Goal: Task Accomplishment & Management: Use online tool/utility

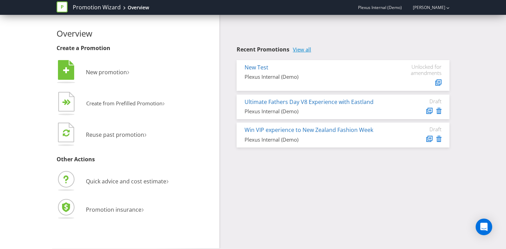
click at [300, 51] on link "View all" at bounding box center [302, 50] width 18 height 6
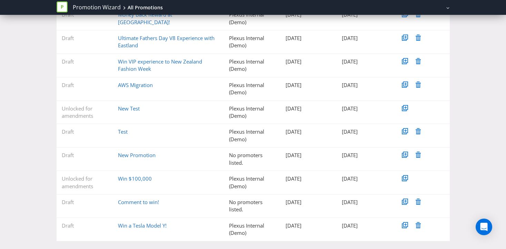
scroll to position [123, 0]
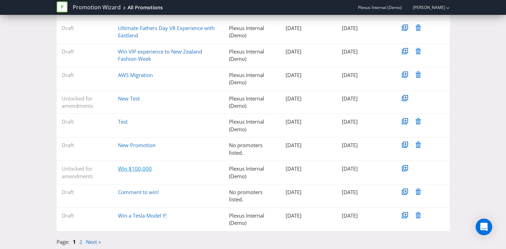
click at [145, 169] on link "Win $100,000" at bounding box center [135, 168] width 34 height 7
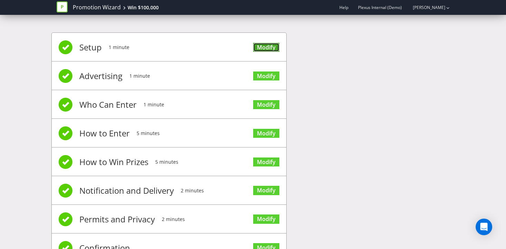
click at [265, 46] on link "Modify" at bounding box center [266, 47] width 26 height 9
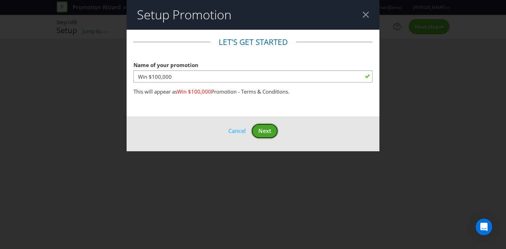
click at [266, 134] on span "Next" at bounding box center [264, 131] width 13 height 8
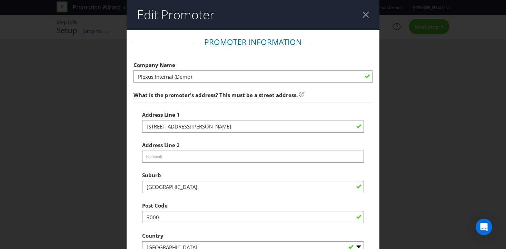
scroll to position [202, 0]
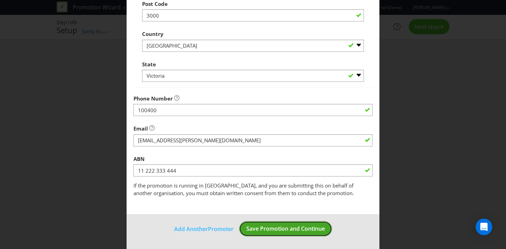
click at [263, 226] on span "Save Promotion and Continue" at bounding box center [285, 229] width 79 height 8
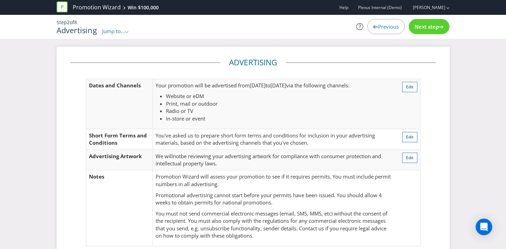
scroll to position [9, 0]
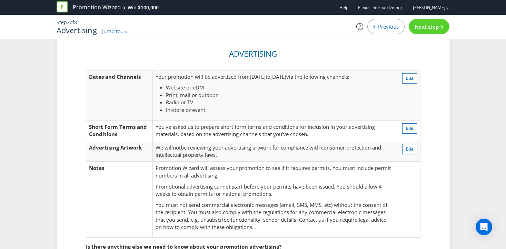
click at [433, 28] on span "Next step" at bounding box center [427, 26] width 24 height 7
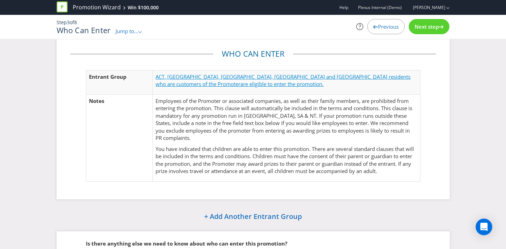
click at [324, 80] on span "are eligible to enter the promotion." at bounding box center [282, 83] width 83 height 7
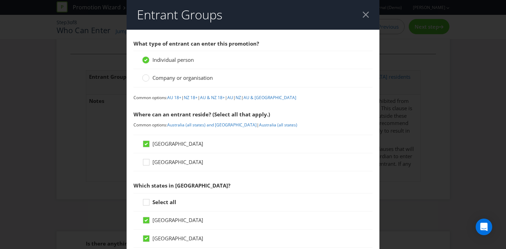
click at [367, 14] on div at bounding box center [366, 14] width 7 height 7
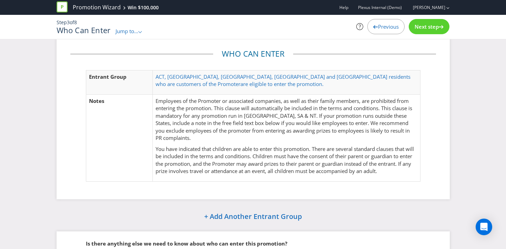
click at [423, 24] on span "Next step" at bounding box center [427, 26] width 24 height 7
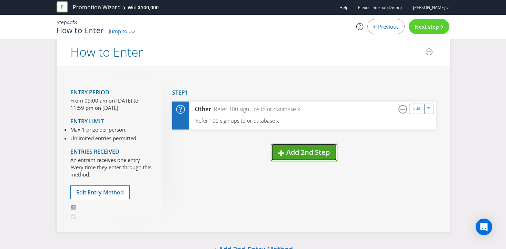
click at [294, 147] on span "Add 2nd Step" at bounding box center [307, 151] width 43 height 9
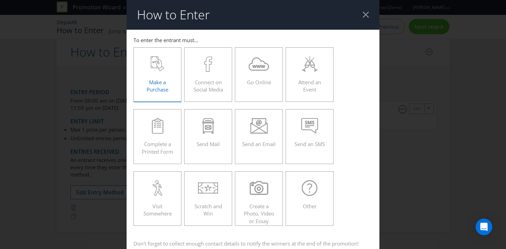
click at [157, 72] on div "Make a Purchase" at bounding box center [158, 71] width 34 height 31
click at [0, 0] on input "Make a Purchase" at bounding box center [0, 0] width 0 height 0
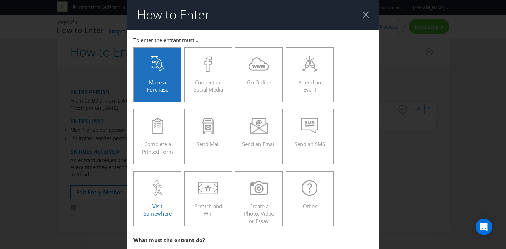
scroll to position [246, 0]
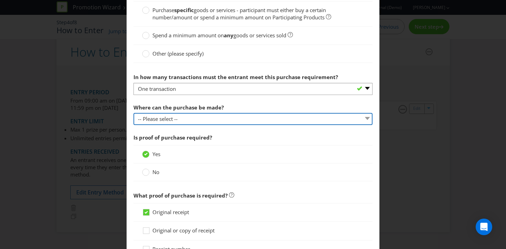
click at [179, 116] on select "-- Please select -- Any stores displaying promotional material (including onlin…" at bounding box center [253, 119] width 239 height 12
select select "ANY_DISPLAYING_PROMOTIONAL_MATERIAL"
click at [134, 113] on select "-- Please select -- Any stores displaying promotional material (including onlin…" at bounding box center [253, 119] width 239 height 12
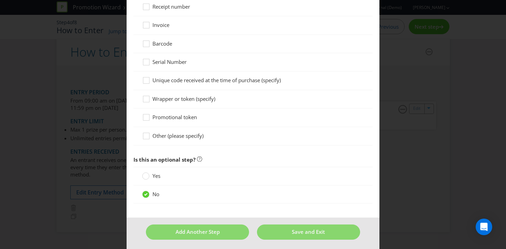
scroll to position [491, 0]
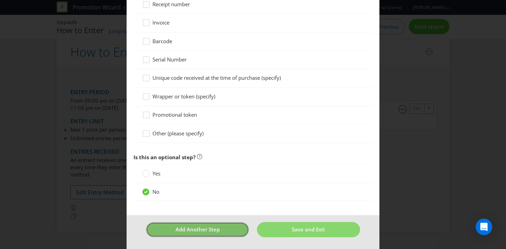
click at [221, 234] on button "Add Another Step" at bounding box center [197, 229] width 103 height 15
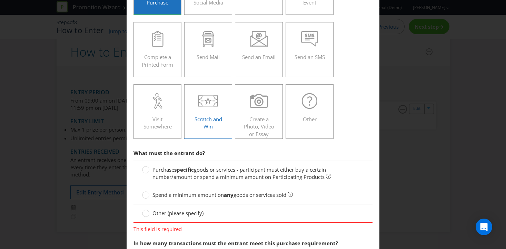
scroll to position [217, 0]
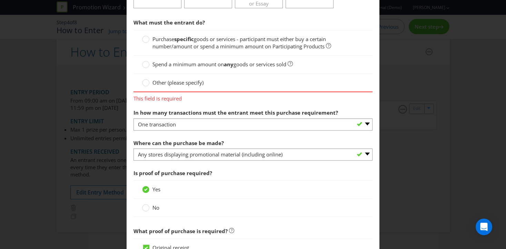
click at [165, 42] on span "goods or services - participant must either buy a certain number/amount or spen…" at bounding box center [240, 43] width 174 height 14
click at [0, 0] on input "Purchase specific goods or services - participant must either buy a certain num…" at bounding box center [0, 0] width 0 height 0
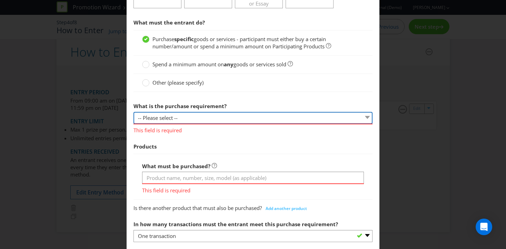
click at [159, 115] on select "-- Please select -- Buy a certain number of these products or services Spend a …" at bounding box center [253, 118] width 239 height 12
select select "MINIMUM_QUANTITY"
click at [134, 112] on select "-- Please select -- Buy a certain number of these products or services Spend a …" at bounding box center [253, 118] width 239 height 12
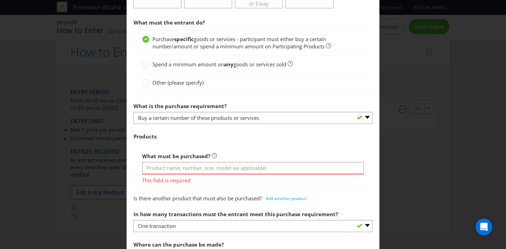
click at [166, 138] on span "Products" at bounding box center [253, 136] width 239 height 14
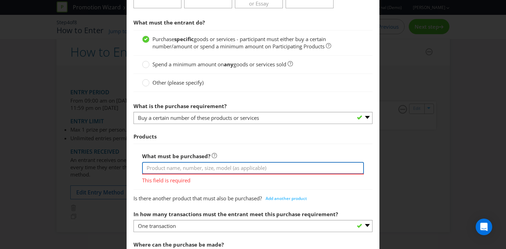
click at [166, 163] on input "text" at bounding box center [253, 168] width 222 height 12
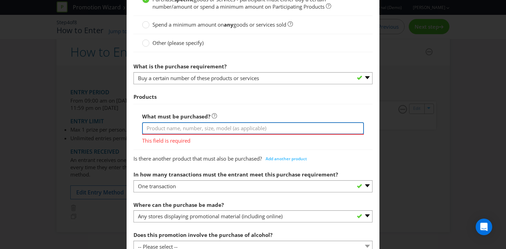
scroll to position [257, 0]
type input "Example ABC 70 grams"
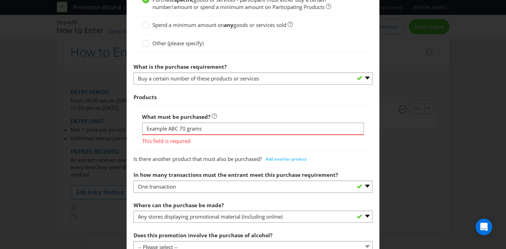
click at [226, 107] on div "What must be purchased? Example ABC 70 grams This field is required" at bounding box center [253, 127] width 239 height 46
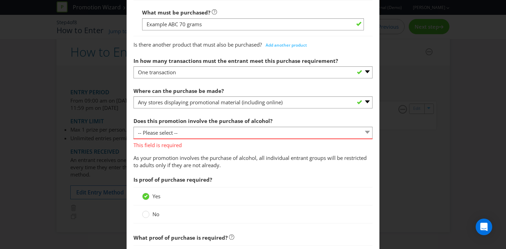
scroll to position [648, 0]
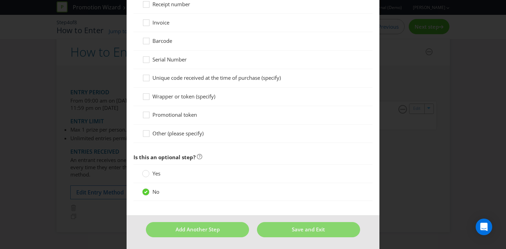
click at [204, 230] on span "Add Another Step" at bounding box center [198, 229] width 44 height 7
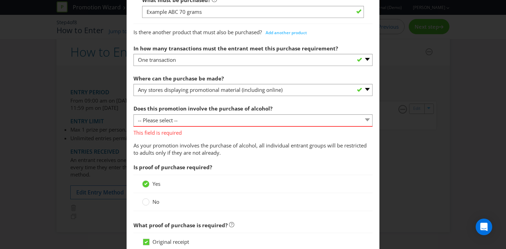
scroll to position [383, 0]
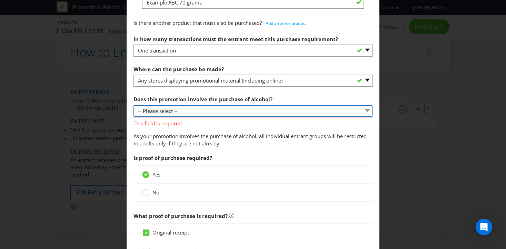
click at [201, 112] on select "-- Please select -- Yes, for on-premises consumption Yes, for off-premises cons…" at bounding box center [253, 111] width 239 height 12
select select "NO"
click at [134, 105] on select "-- Please select -- Yes, for on-premises consumption Yes, for off-premises cons…" at bounding box center [253, 111] width 239 height 12
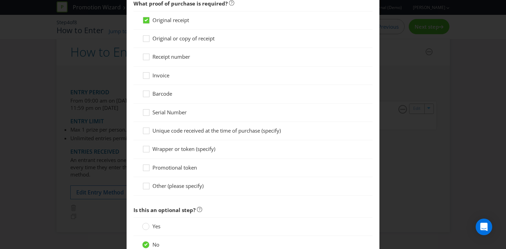
scroll to position [619, 0]
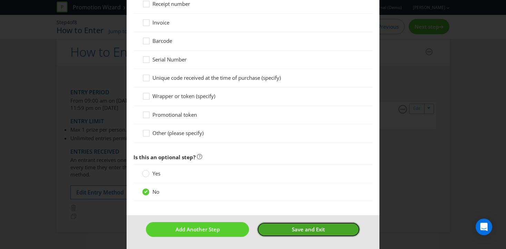
click at [294, 226] on span "Save and Exit" at bounding box center [308, 229] width 33 height 7
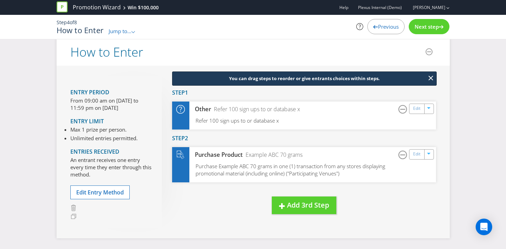
click at [420, 29] on span "Next step" at bounding box center [427, 26] width 24 height 7
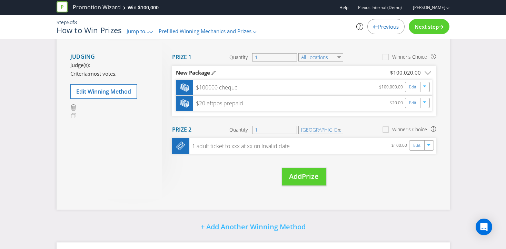
scroll to position [95, 0]
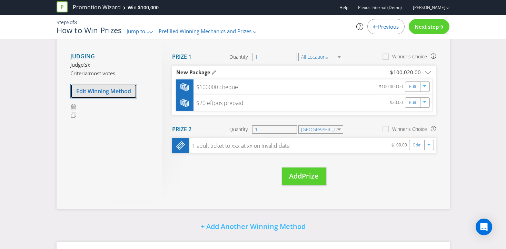
click at [131, 88] on span "Edit Winning Method" at bounding box center [103, 91] width 55 height 8
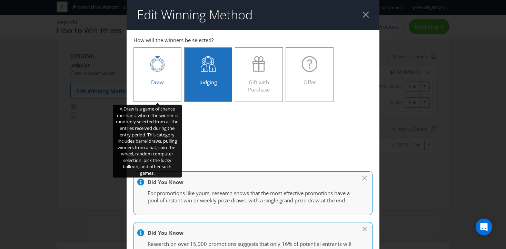
click at [151, 67] on icon at bounding box center [157, 65] width 14 height 14
click at [0, 0] on input "Draw" at bounding box center [0, 0] width 0 height 0
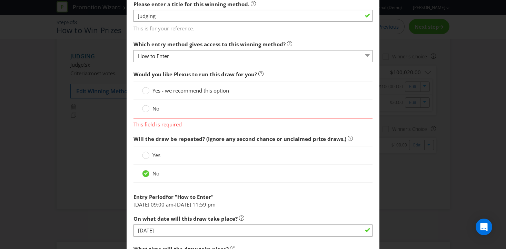
scroll to position [268, 0]
click at [144, 94] on div "Yes - we recommend this option" at bounding box center [253, 91] width 239 height 18
click at [144, 90] on div at bounding box center [145, 88] width 3 height 3
click at [0, 0] on input "Yes - we recommend this option" at bounding box center [0, 0] width 0 height 0
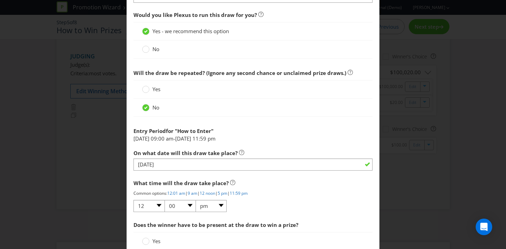
scroll to position [403, 0]
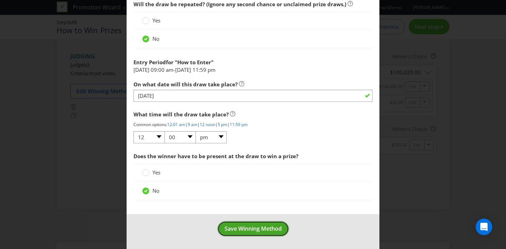
click at [248, 225] on span "Save Winning Method" at bounding box center [253, 229] width 57 height 8
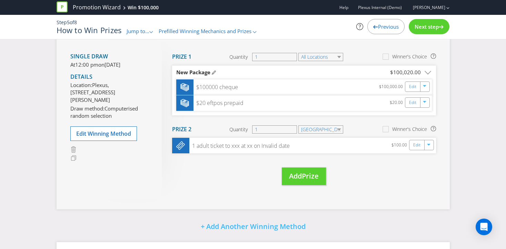
click at [215, 194] on div "Move Here Drag here to move prize Prize 1 Quantity 1 All Locations Winner's Cho…" at bounding box center [299, 119] width 274 height 158
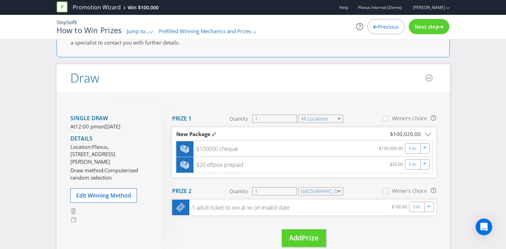
scroll to position [31, 0]
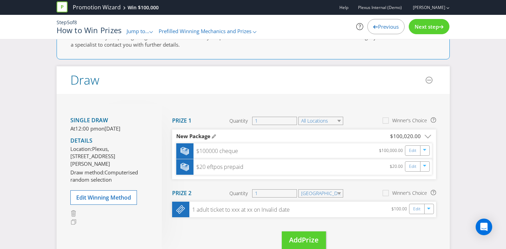
click at [424, 27] on span "Next step" at bounding box center [427, 26] width 24 height 7
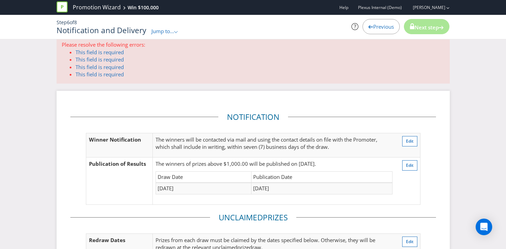
scroll to position [3, 0]
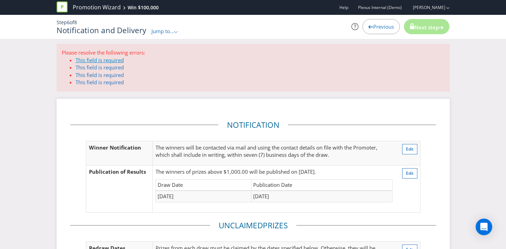
click at [104, 59] on link "This field is required" at bounding box center [100, 60] width 48 height 7
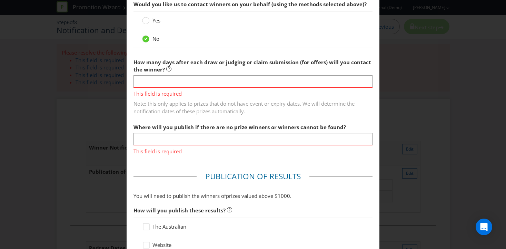
scroll to position [215, 0]
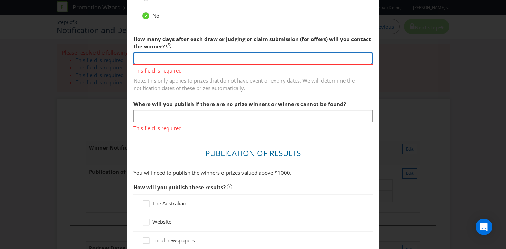
click at [186, 57] on input "number" at bounding box center [253, 58] width 239 height 12
type input "5"
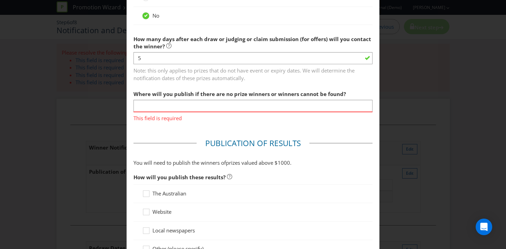
scroll to position [246, 0]
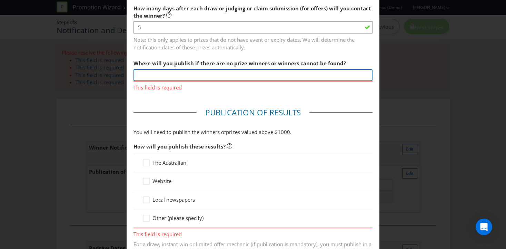
click at [200, 77] on input "text" at bounding box center [253, 75] width 239 height 12
type input "[DOMAIN_NAME]"
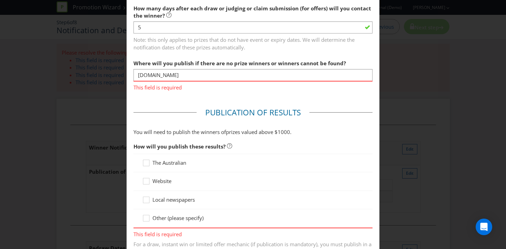
click at [195, 93] on main "Winner Notification You may be required to notify winners in writing. Winners m…" at bounding box center [253, 157] width 253 height 746
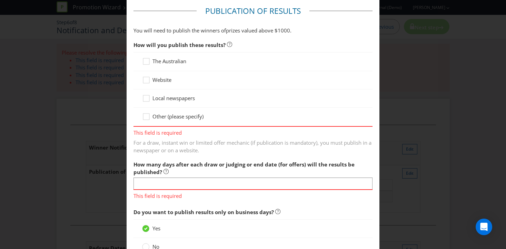
scroll to position [344, 0]
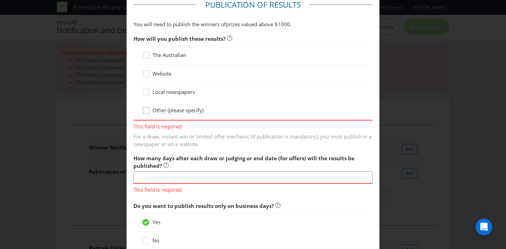
click at [144, 110] on icon at bounding box center [147, 112] width 10 height 10
click at [0, 0] on input "Other (please specify)" at bounding box center [0, 0] width 0 height 0
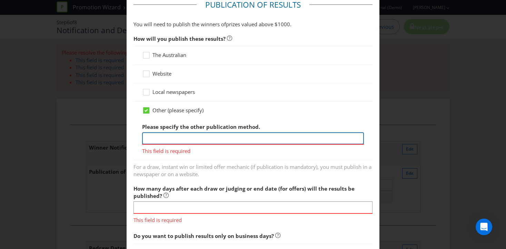
click at [155, 140] on input "text" at bounding box center [253, 138] width 222 height 12
type input "website"
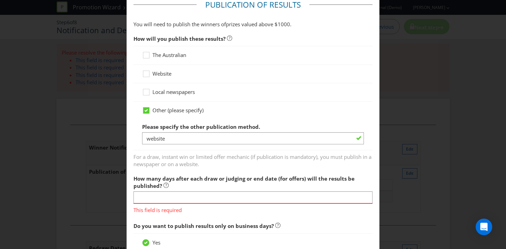
click at [164, 160] on span "For a draw, instant win or limited offer mechanic (if publication is mandatory)…" at bounding box center [253, 158] width 239 height 17
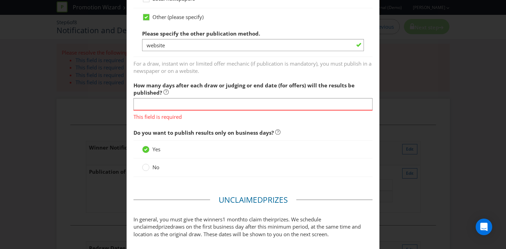
scroll to position [443, 0]
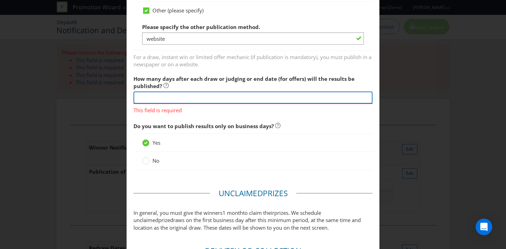
click at [183, 99] on input "text" at bounding box center [253, 97] width 239 height 12
type input "5"
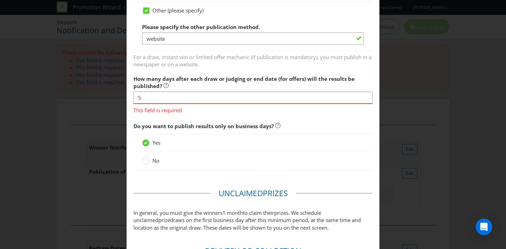
click at [190, 115] on span "How many days after each draw or judging or end date (for offers) will the resu…" at bounding box center [253, 123] width 239 height 102
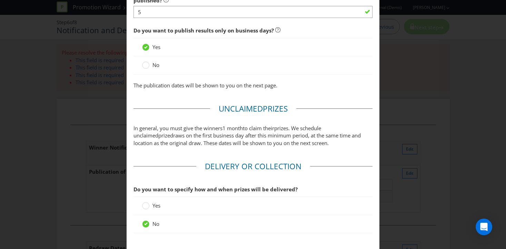
scroll to position [572, 0]
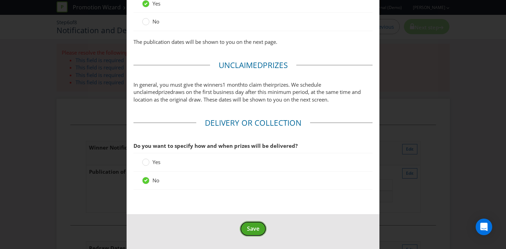
click at [251, 228] on span "Save" at bounding box center [253, 229] width 12 height 8
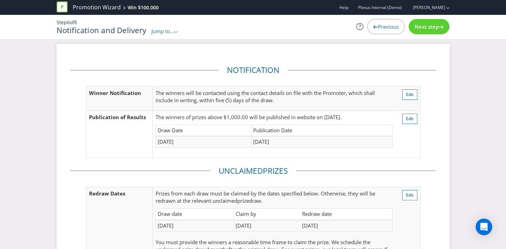
click at [429, 28] on span "Next step" at bounding box center [427, 26] width 24 height 7
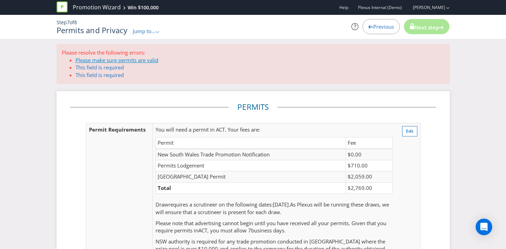
click at [101, 59] on link "Please make sure permits are valid" at bounding box center [117, 60] width 83 height 7
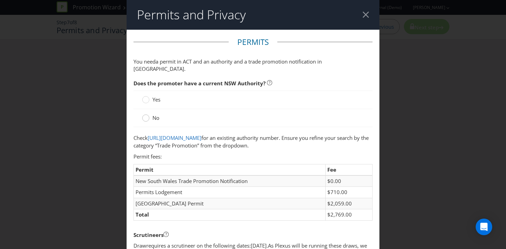
click at [146, 115] on circle at bounding box center [146, 118] width 7 height 7
click at [0, 0] on input "No" at bounding box center [0, 0] width 0 height 0
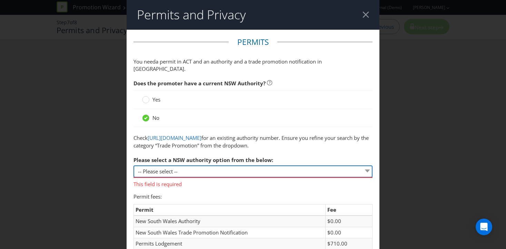
click at [190, 169] on select "-- Please select -- 1 year authority ($468) 3 year authority ($722) 5 year auth…" at bounding box center [253, 171] width 239 height 12
select select "PERMIT_NSW_1_YEAR_AUTHORITY"
click at [134, 165] on select "-- Please select -- 1 year authority ($468) 3 year authority ($722) 5 year auth…" at bounding box center [253, 171] width 239 height 12
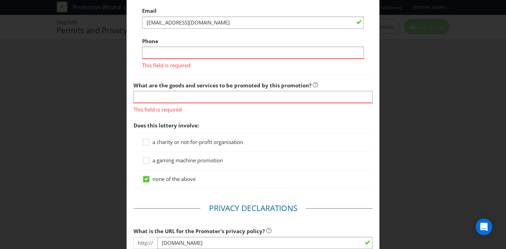
scroll to position [513, 0]
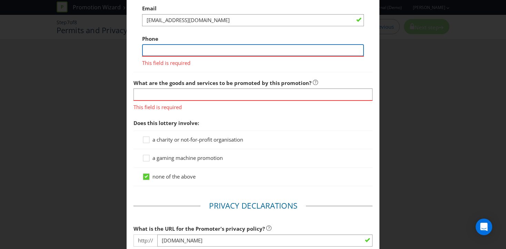
click at [188, 51] on input "text" at bounding box center [253, 50] width 222 height 12
type input "0432120377"
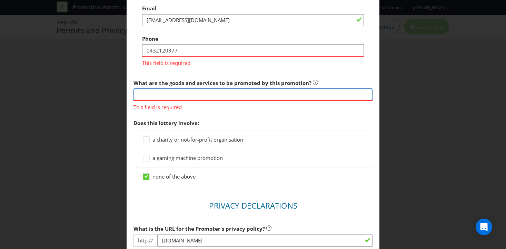
click at [182, 93] on div "What are the goods and services to be promoted by this promotion? This field is…" at bounding box center [253, 93] width 239 height 35
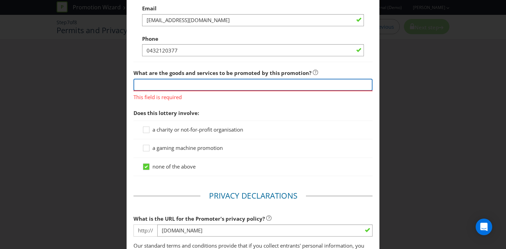
type input "Plexus services"
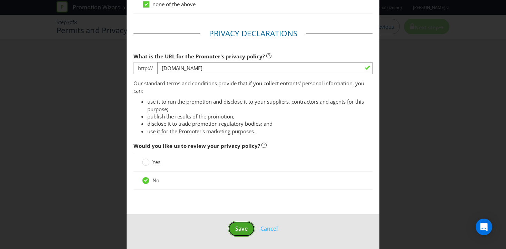
click at [243, 231] on span "Save" at bounding box center [241, 229] width 12 height 8
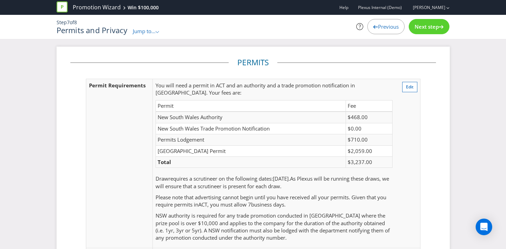
click at [426, 28] on span "Next step" at bounding box center [427, 26] width 24 height 7
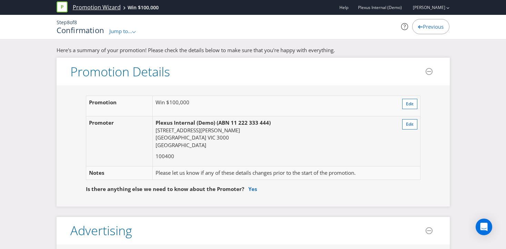
click at [102, 10] on link "Promotion Wizard" at bounding box center [97, 7] width 48 height 8
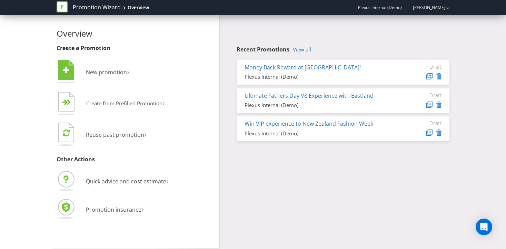
click at [280, 155] on div "Overview Create a Promotion  New promotion ›   Create from Prefilled Promoti…" at bounding box center [253, 131] width 404 height 233
